Goal: Transaction & Acquisition: Purchase product/service

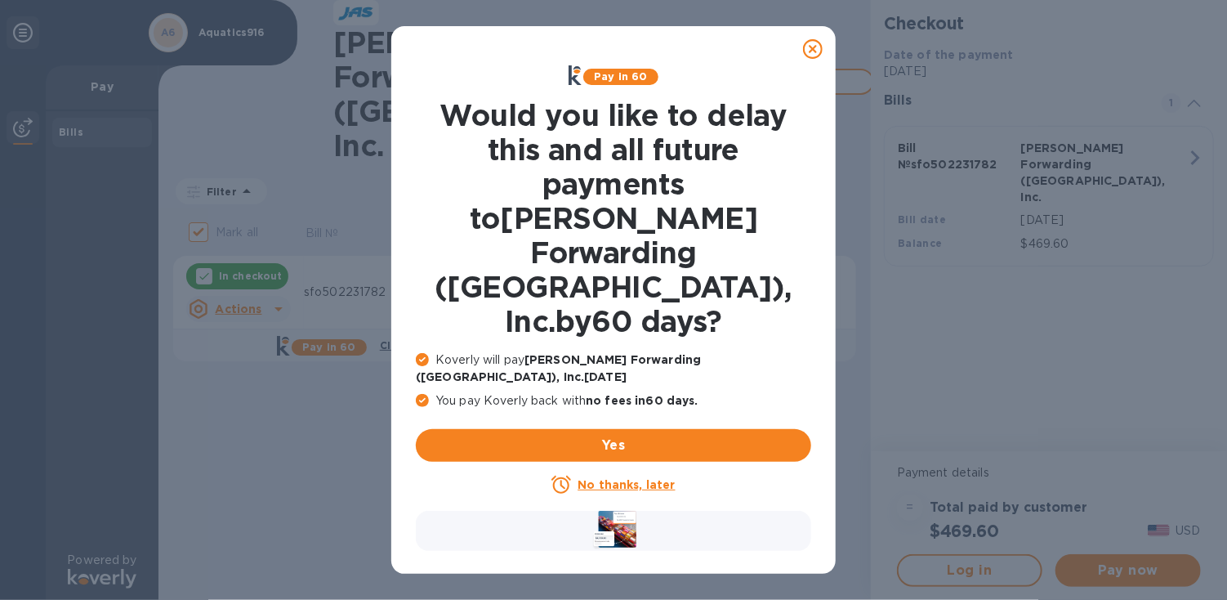
click at [811, 53] on icon at bounding box center [813, 49] width 20 height 20
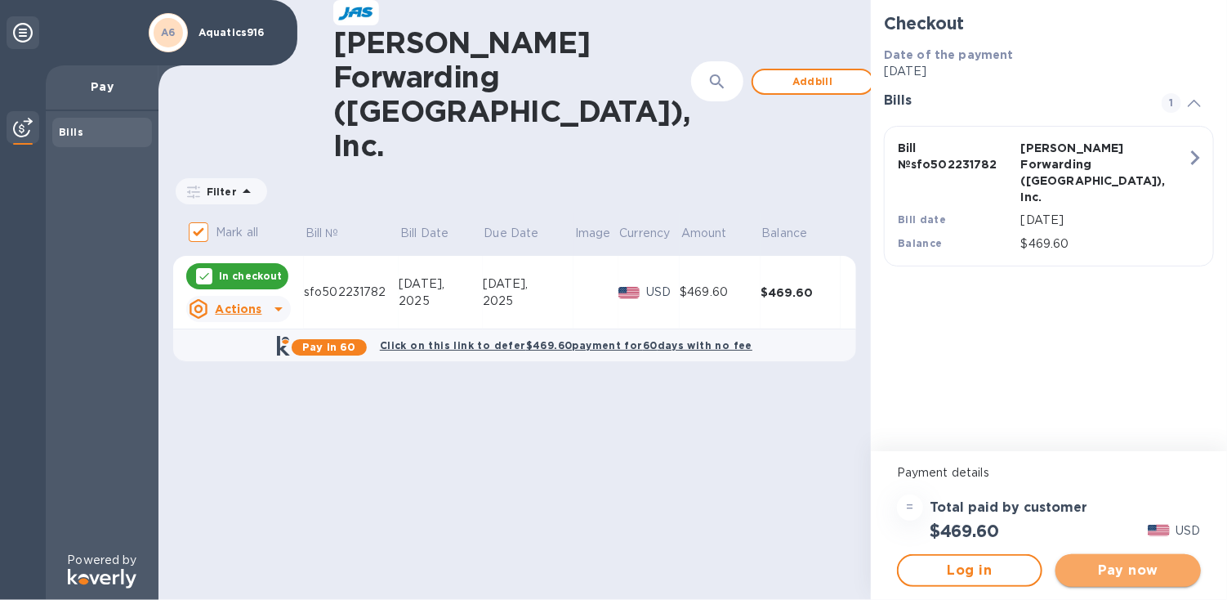
click at [1164, 571] on span "Pay now" at bounding box center [1128, 571] width 119 height 20
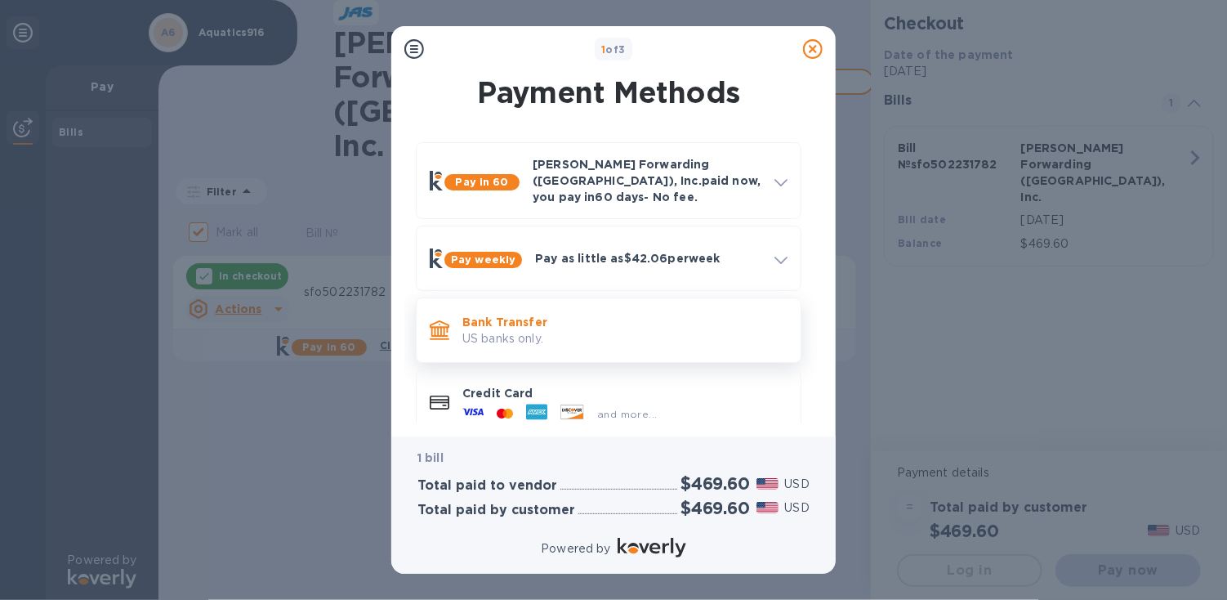
click at [691, 330] on p "US banks only." at bounding box center [625, 338] width 325 height 17
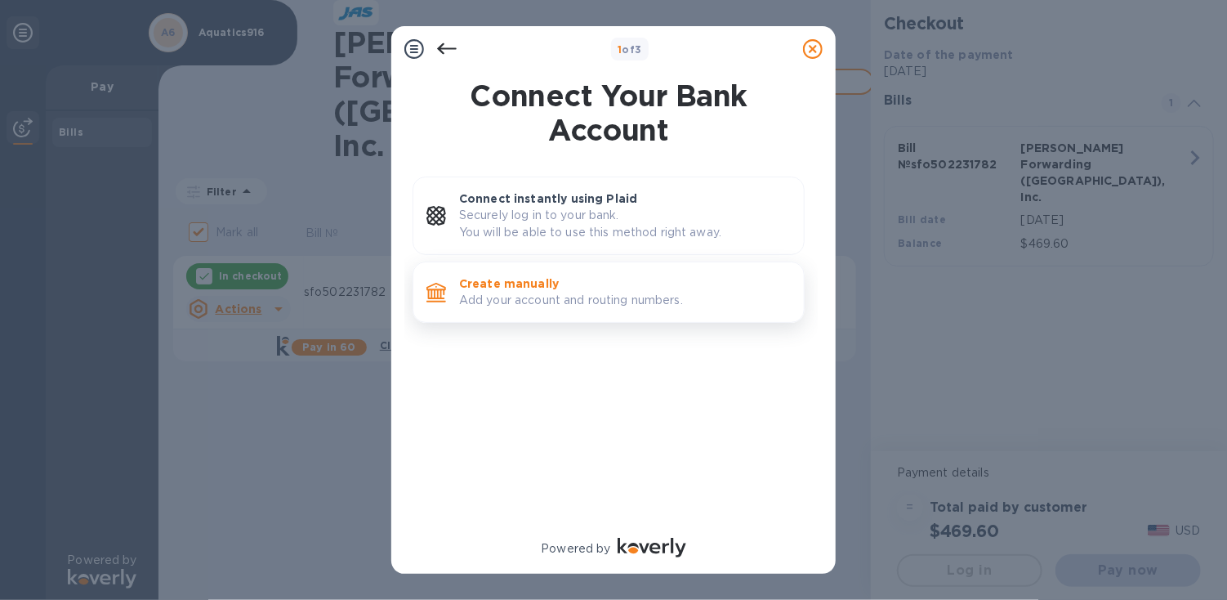
click at [677, 305] on p "Add your account and routing numbers." at bounding box center [625, 300] width 332 height 17
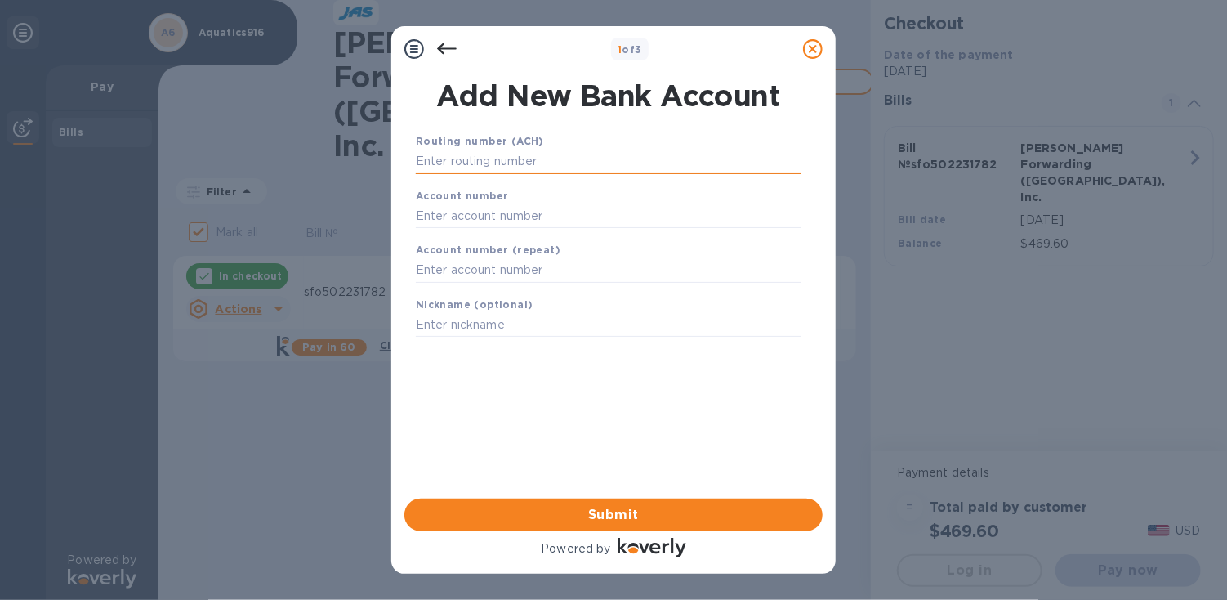
click at [566, 161] on input "text" at bounding box center [609, 162] width 386 height 25
type input "2"
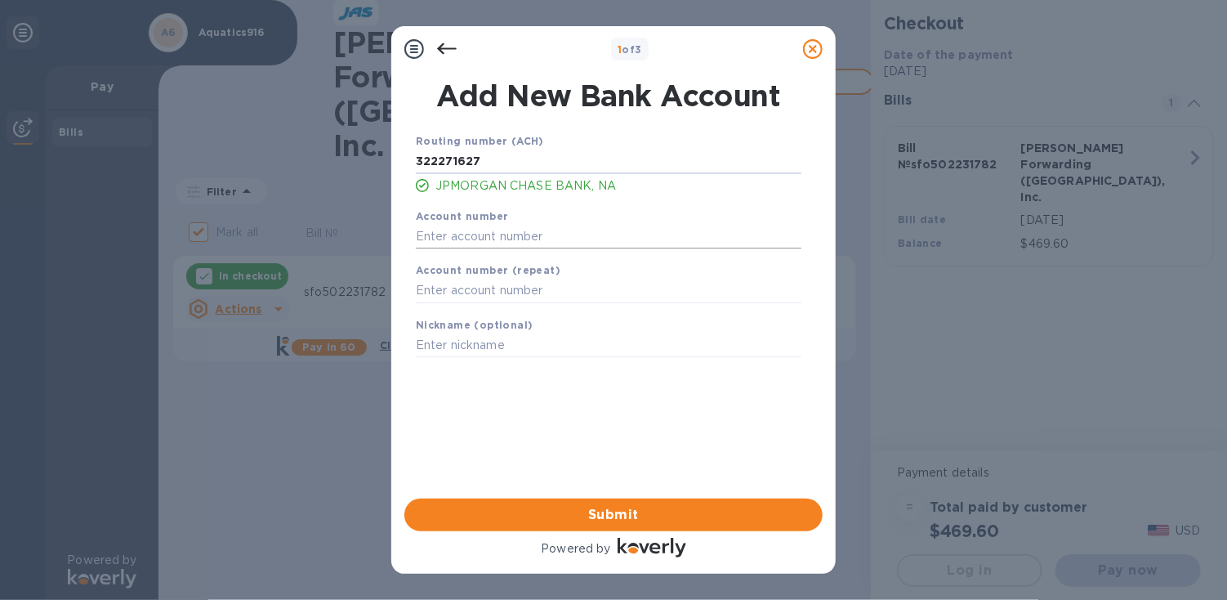
type input "322271627"
click at [556, 234] on input "text" at bounding box center [609, 236] width 386 height 25
type input "737600889"
click at [524, 294] on input "text" at bounding box center [609, 291] width 386 height 25
type input "737600889"
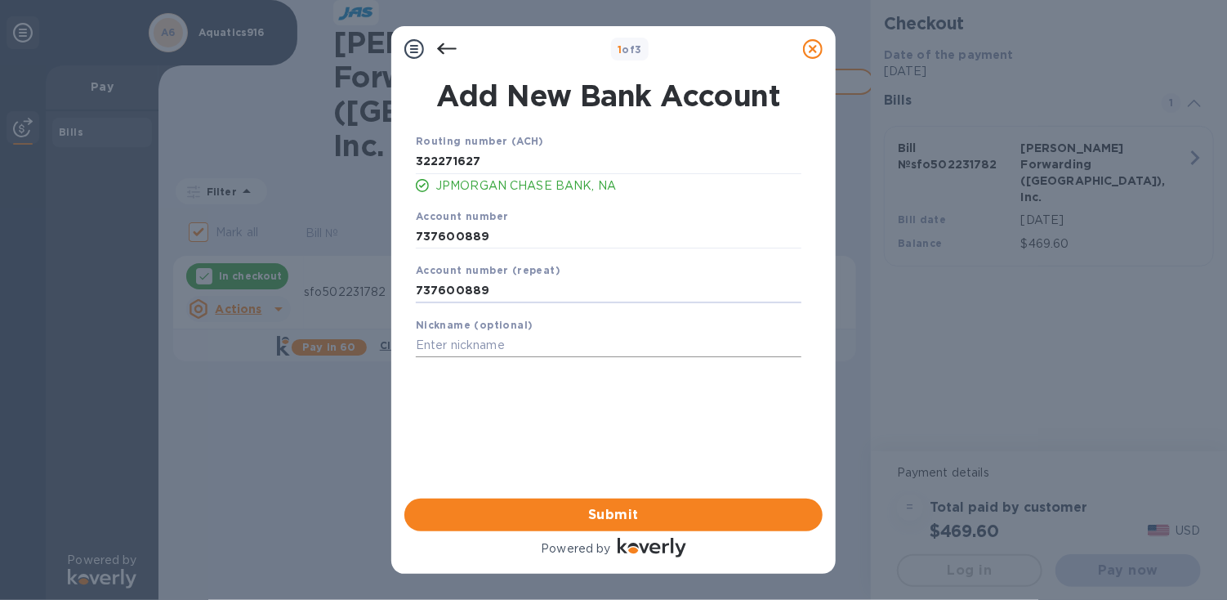
click at [543, 350] on input "text" at bounding box center [609, 345] width 386 height 25
type input "chase 916"
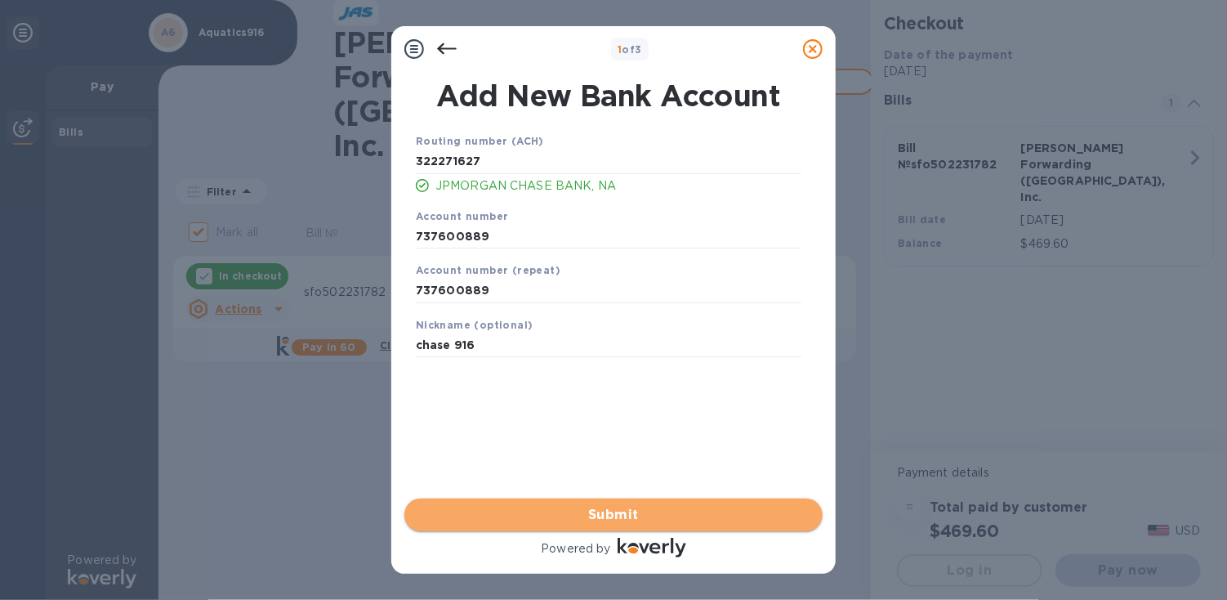
click at [631, 501] on button "Submit" at bounding box center [614, 515] width 418 height 33
